Goal: Task Accomplishment & Management: Manage account settings

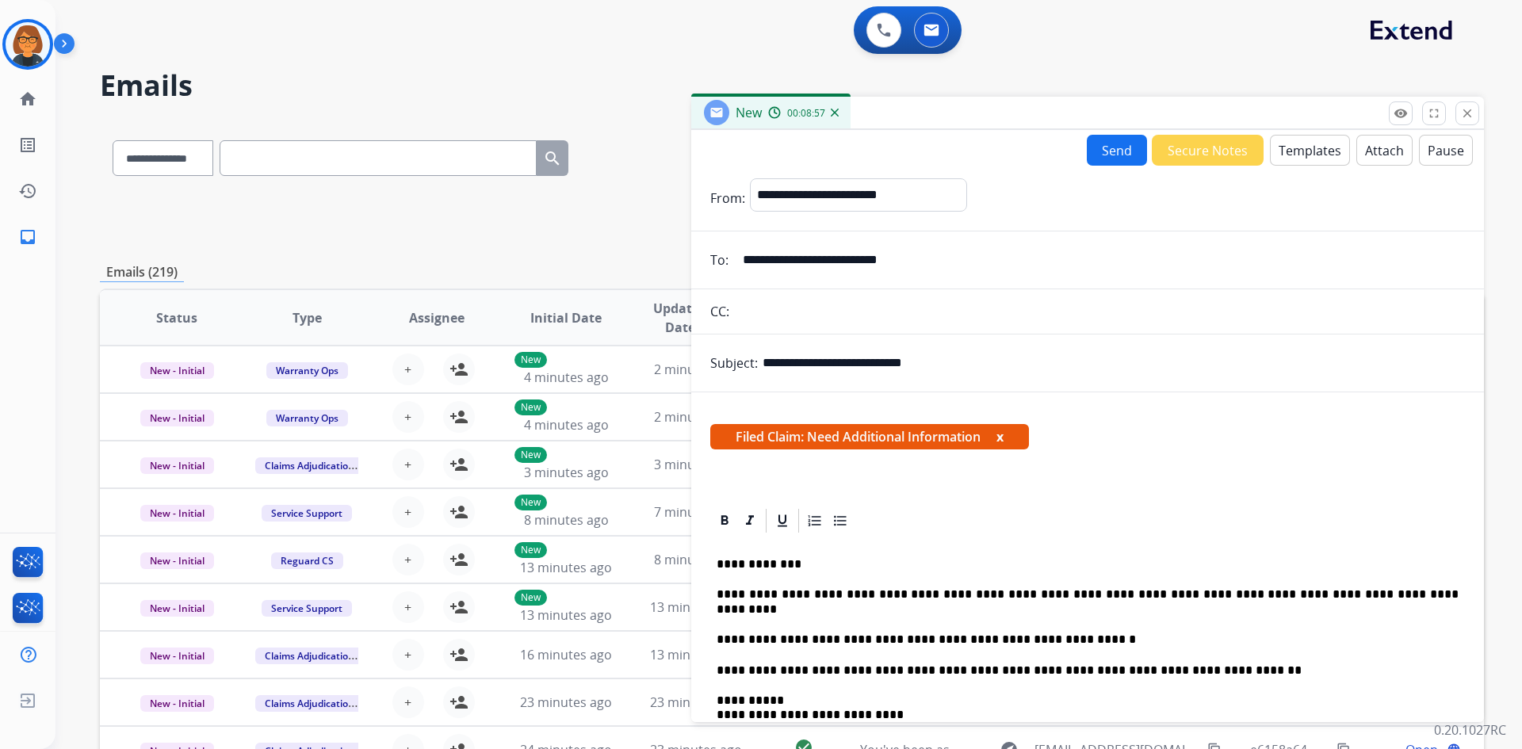
select select "**********"
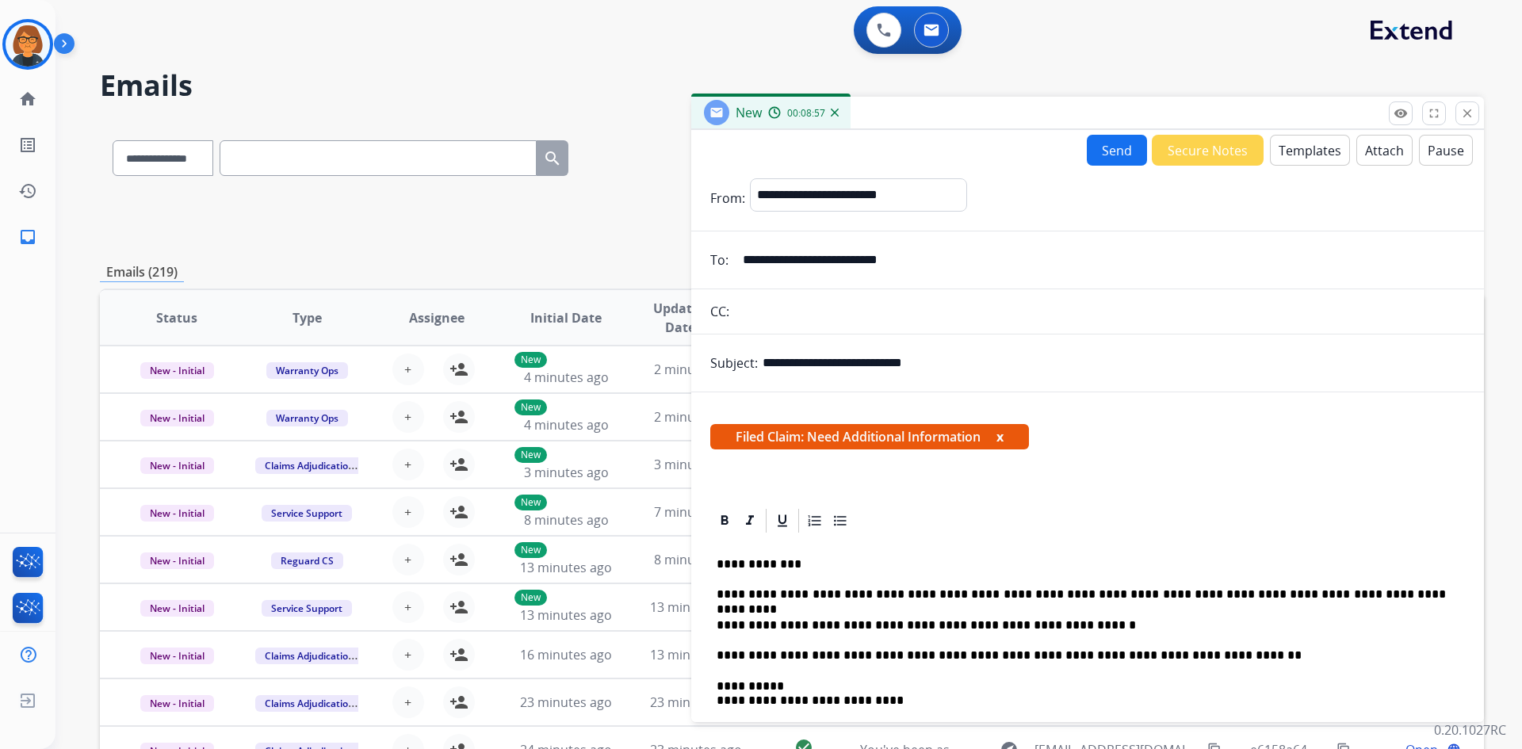
scroll to position [317, 0]
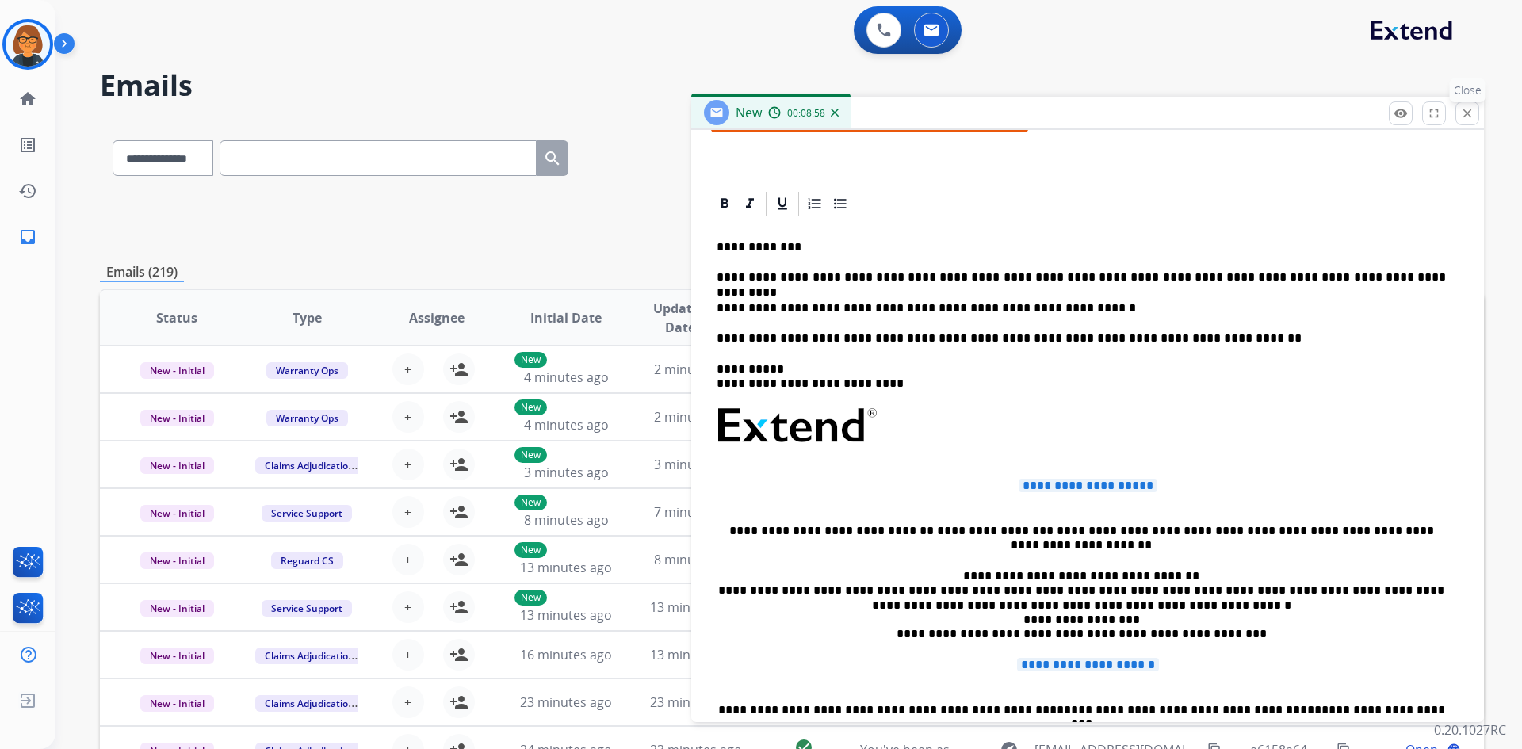
click at [1472, 119] on mat-icon "close" at bounding box center [1467, 113] width 14 height 14
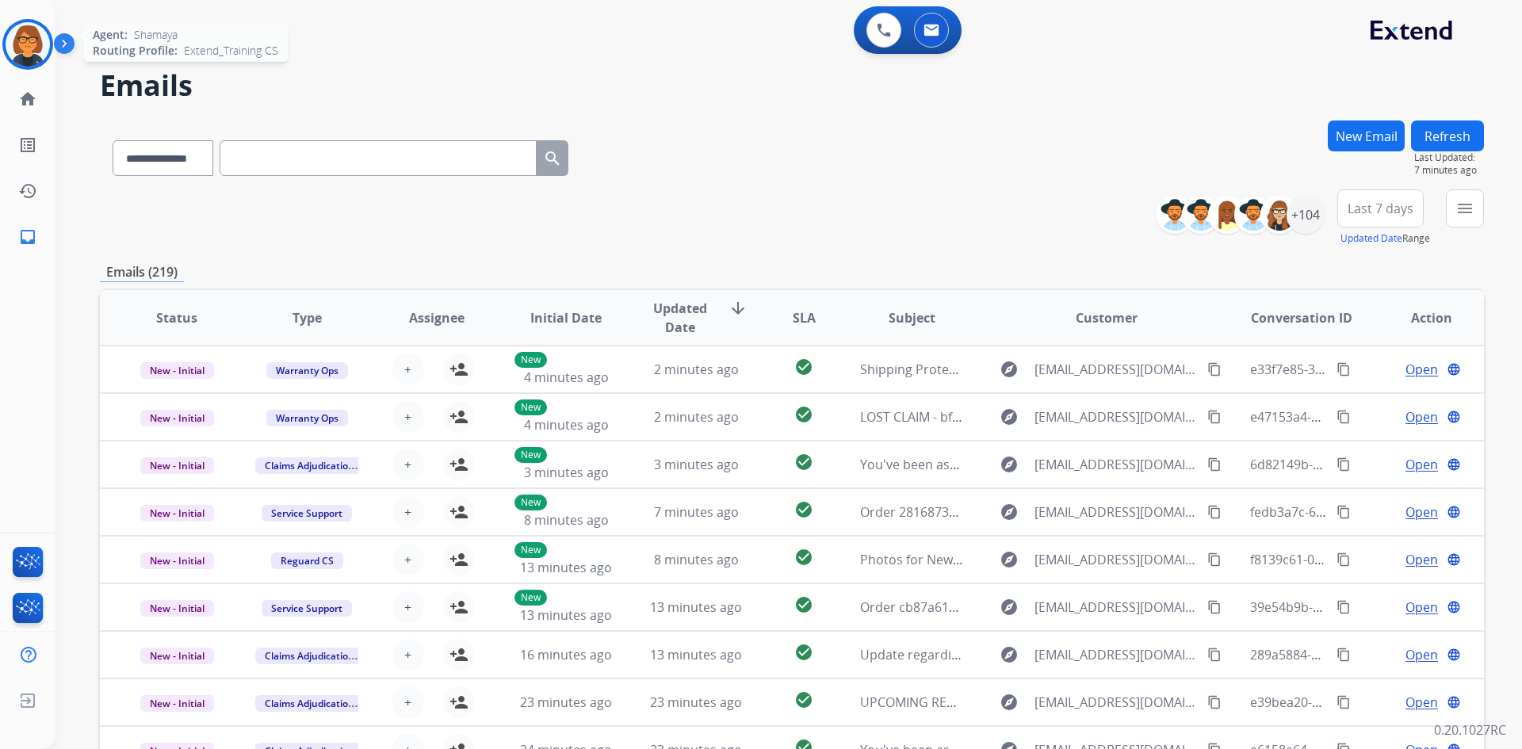
click at [25, 58] on img at bounding box center [28, 44] width 44 height 44
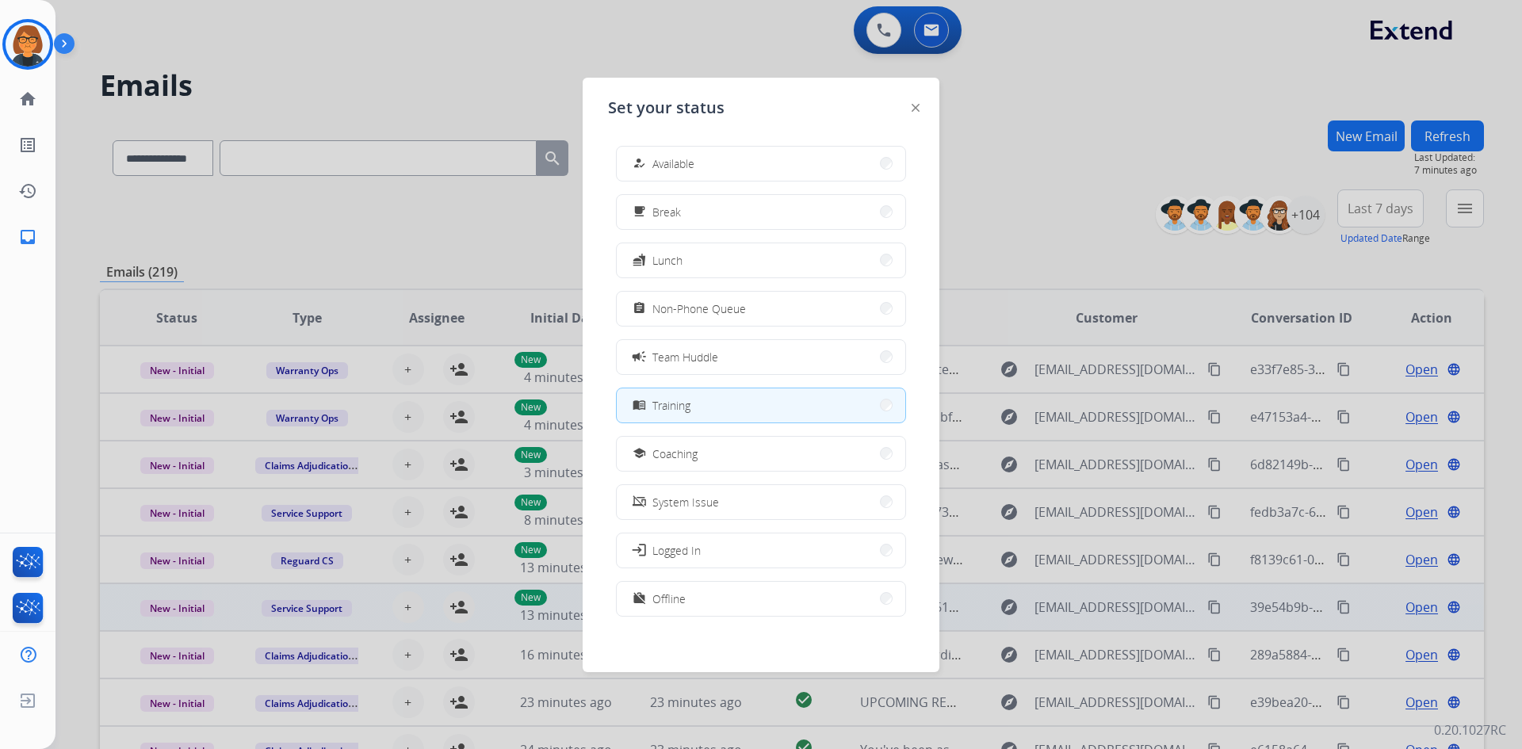
click at [736, 591] on button "work_off Offline" at bounding box center [761, 599] width 289 height 34
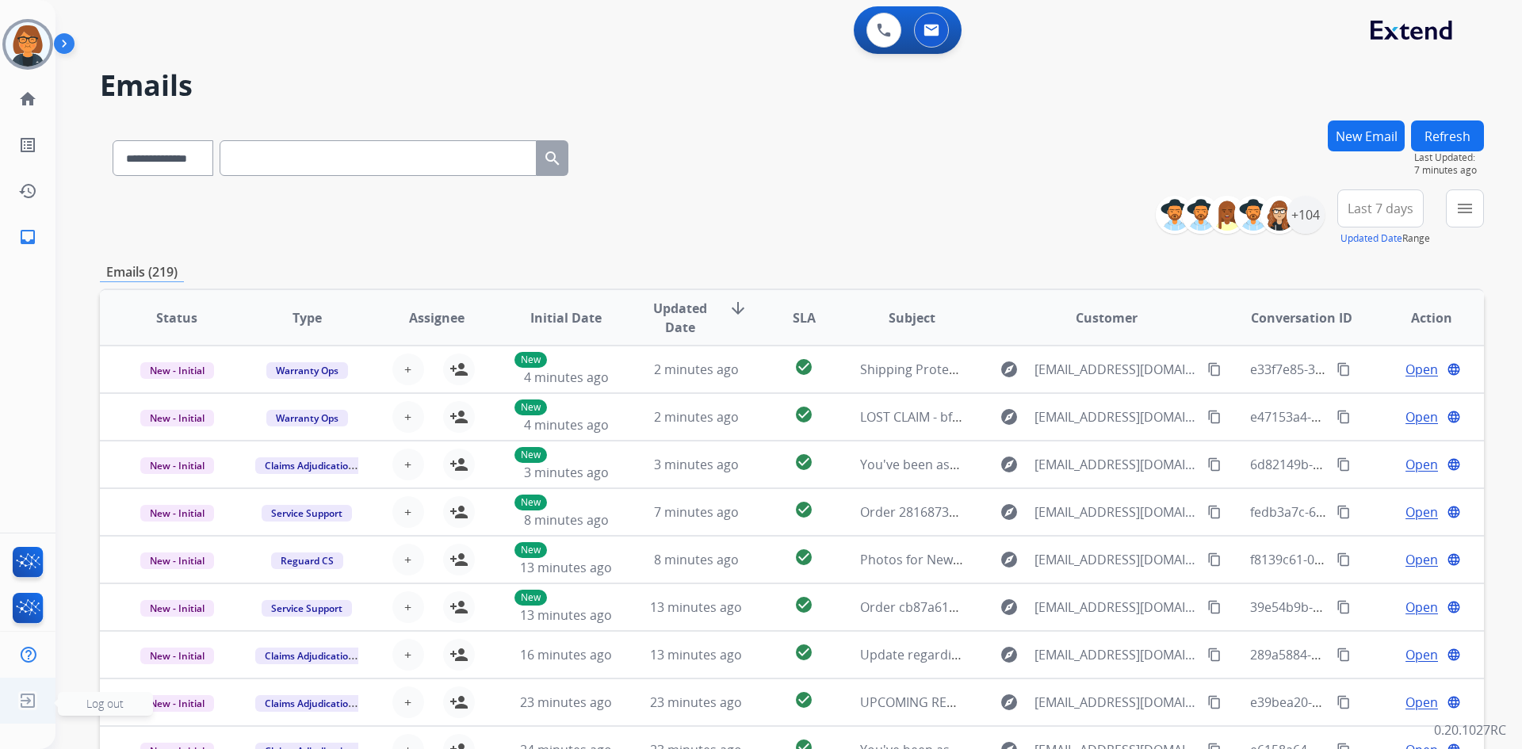
click at [0, 695] on ul "Log out Log out" at bounding box center [27, 701] width 55 height 46
click at [34, 708] on img at bounding box center [27, 701] width 29 height 30
